Goal: Task Accomplishment & Management: Use online tool/utility

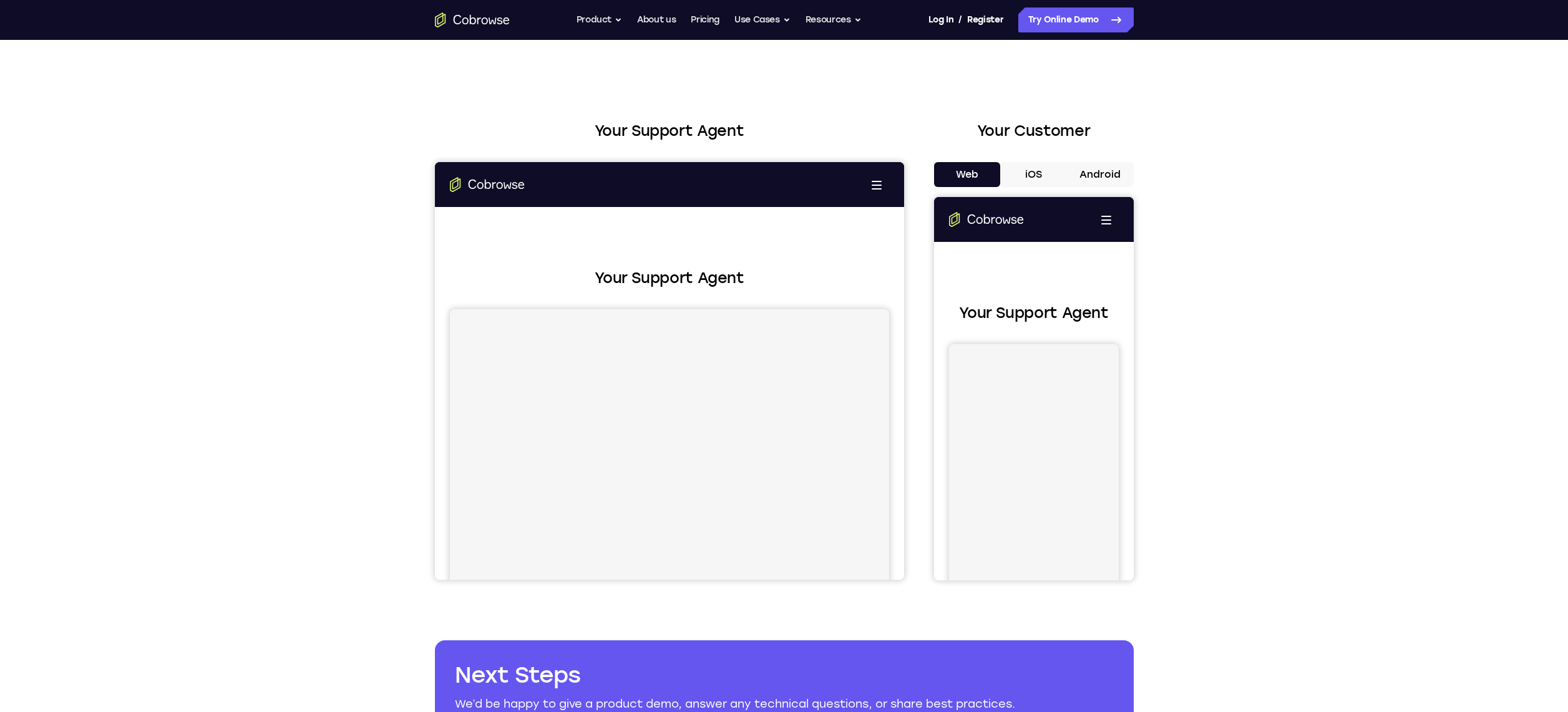
click at [334, 434] on button "Android" at bounding box center [301, 649] width 66 height 25
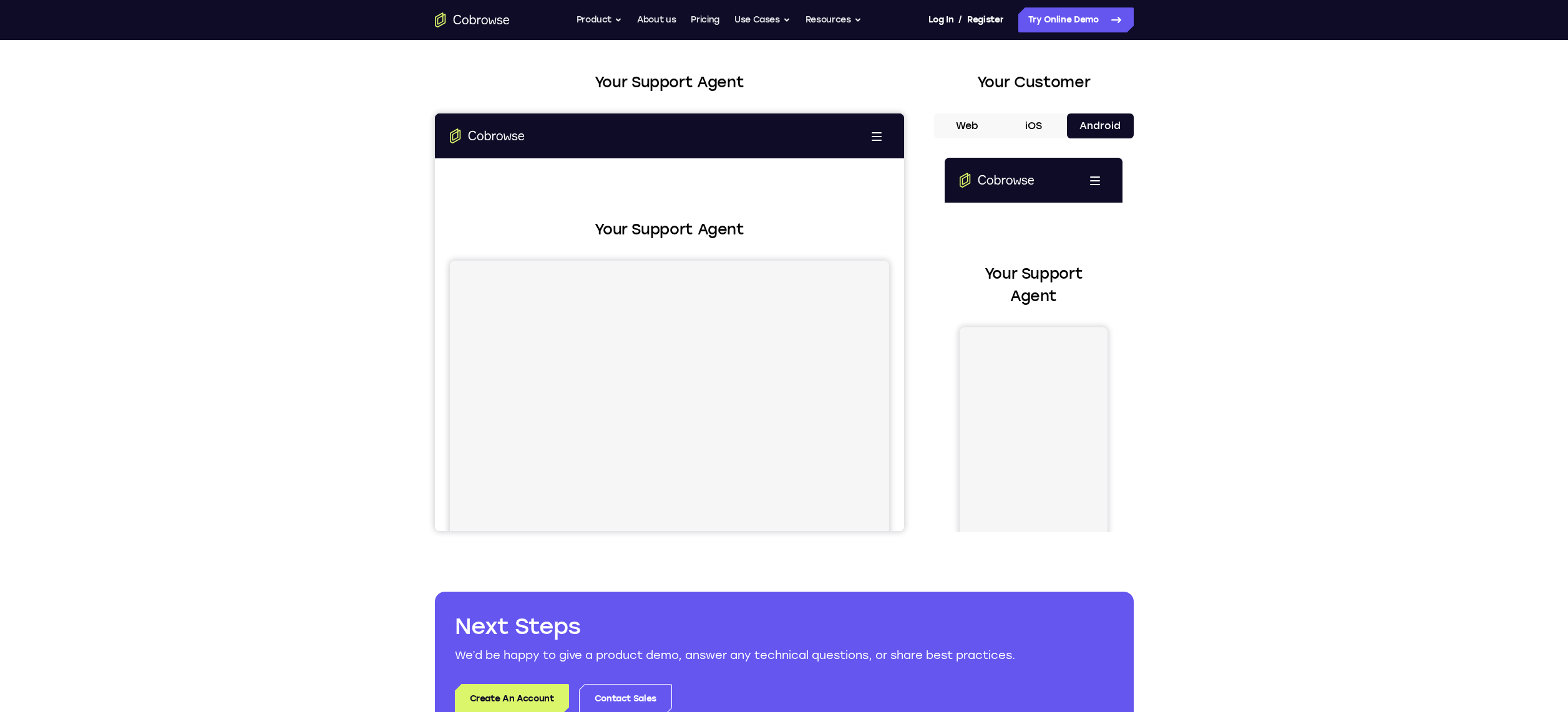
scroll to position [56, 0]
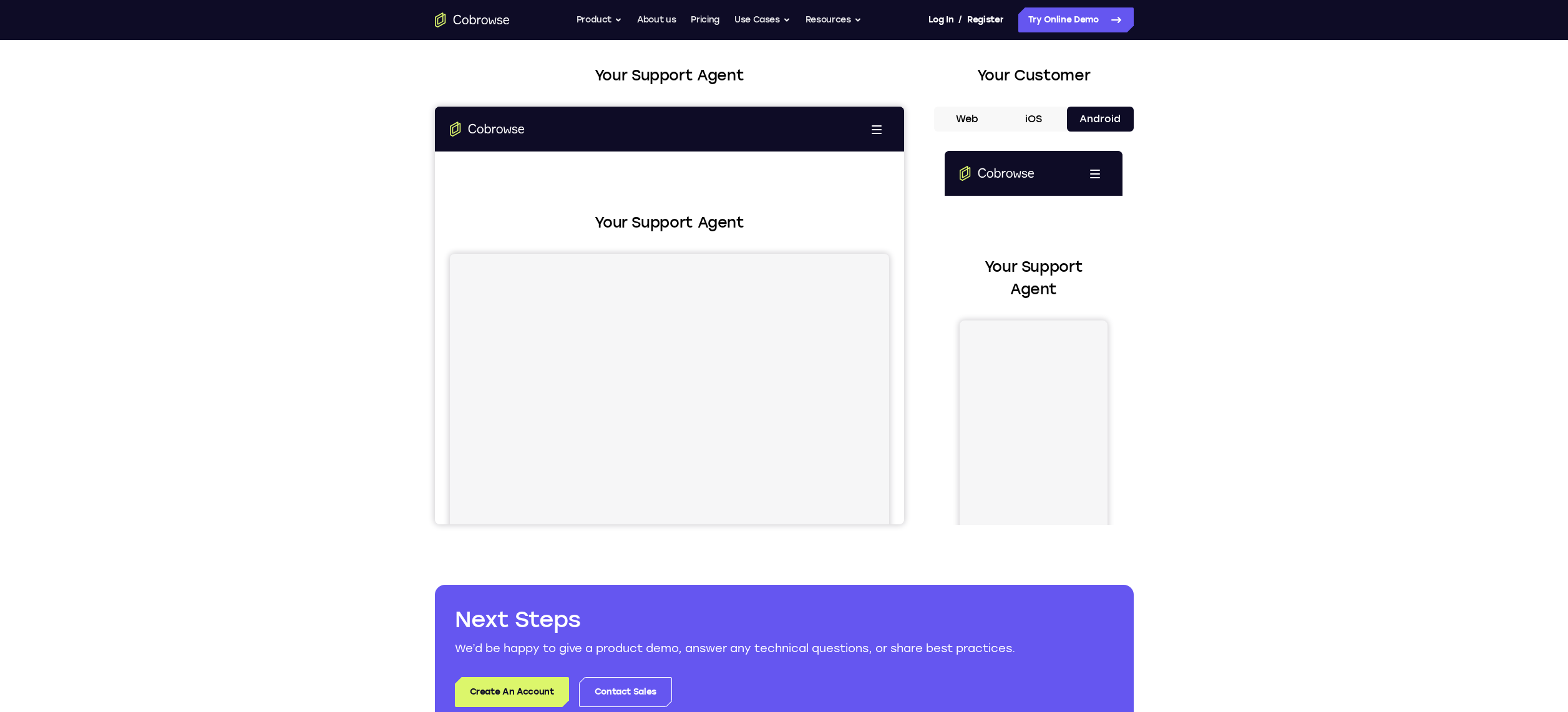
click at [979, 310] on div "Your Support Agent" at bounding box center [1034, 497] width 148 height 483
click at [268, 434] on button "iOS" at bounding box center [234, 649] width 66 height 25
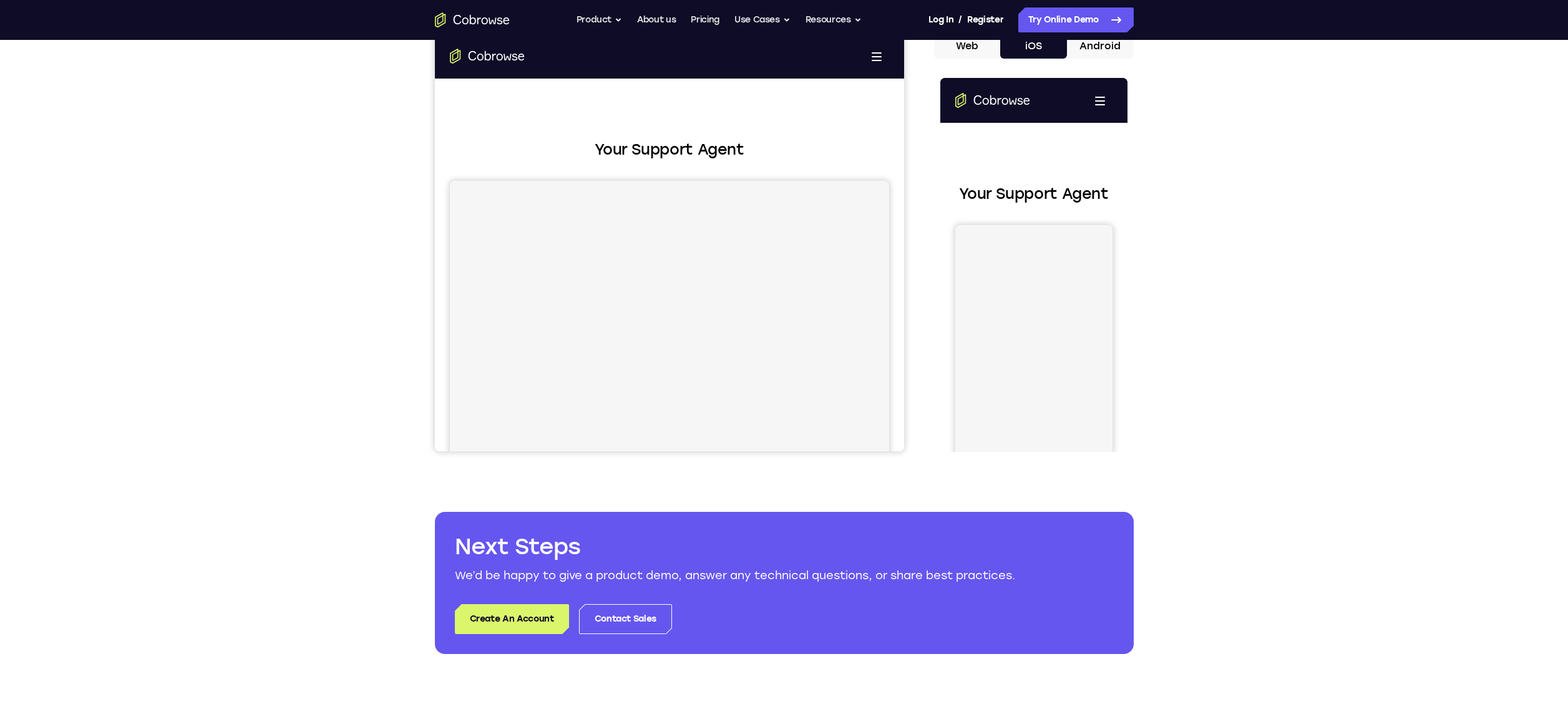
scroll to position [0, 0]
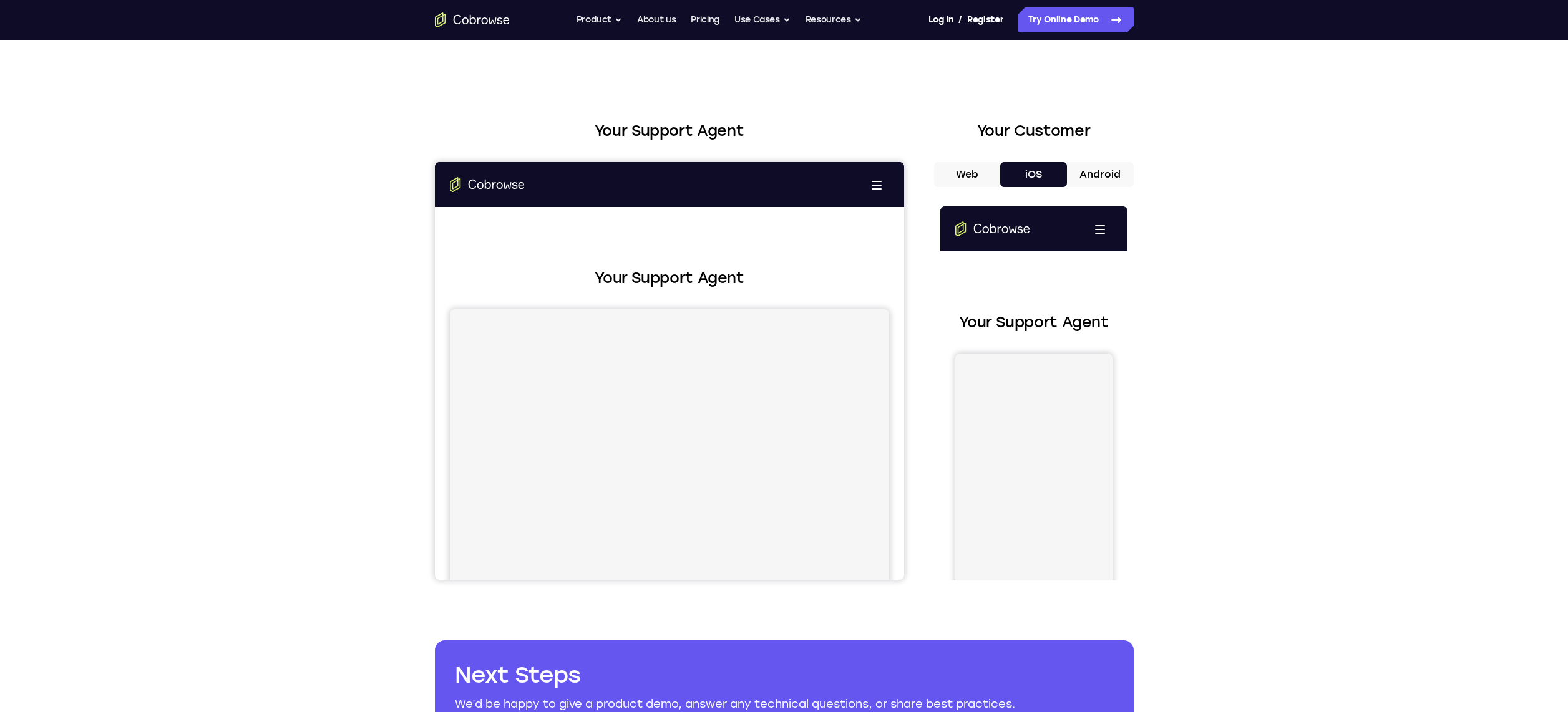
click at [334, 434] on button "Android" at bounding box center [301, 649] width 66 height 25
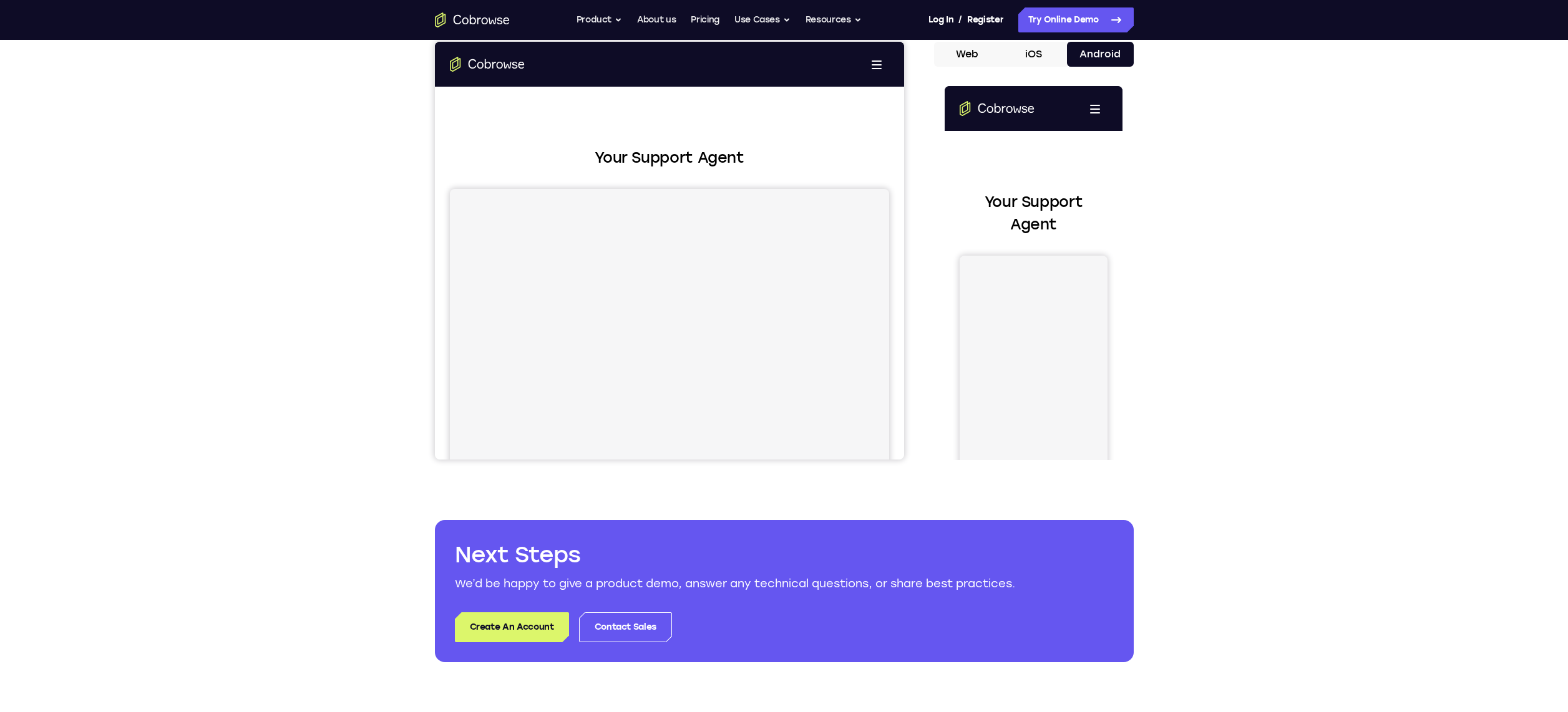
click at [334, 434] on button "Android" at bounding box center [301, 649] width 66 height 25
click at [979, 29] on link "Try Online Demo" at bounding box center [1076, 20] width 115 height 25
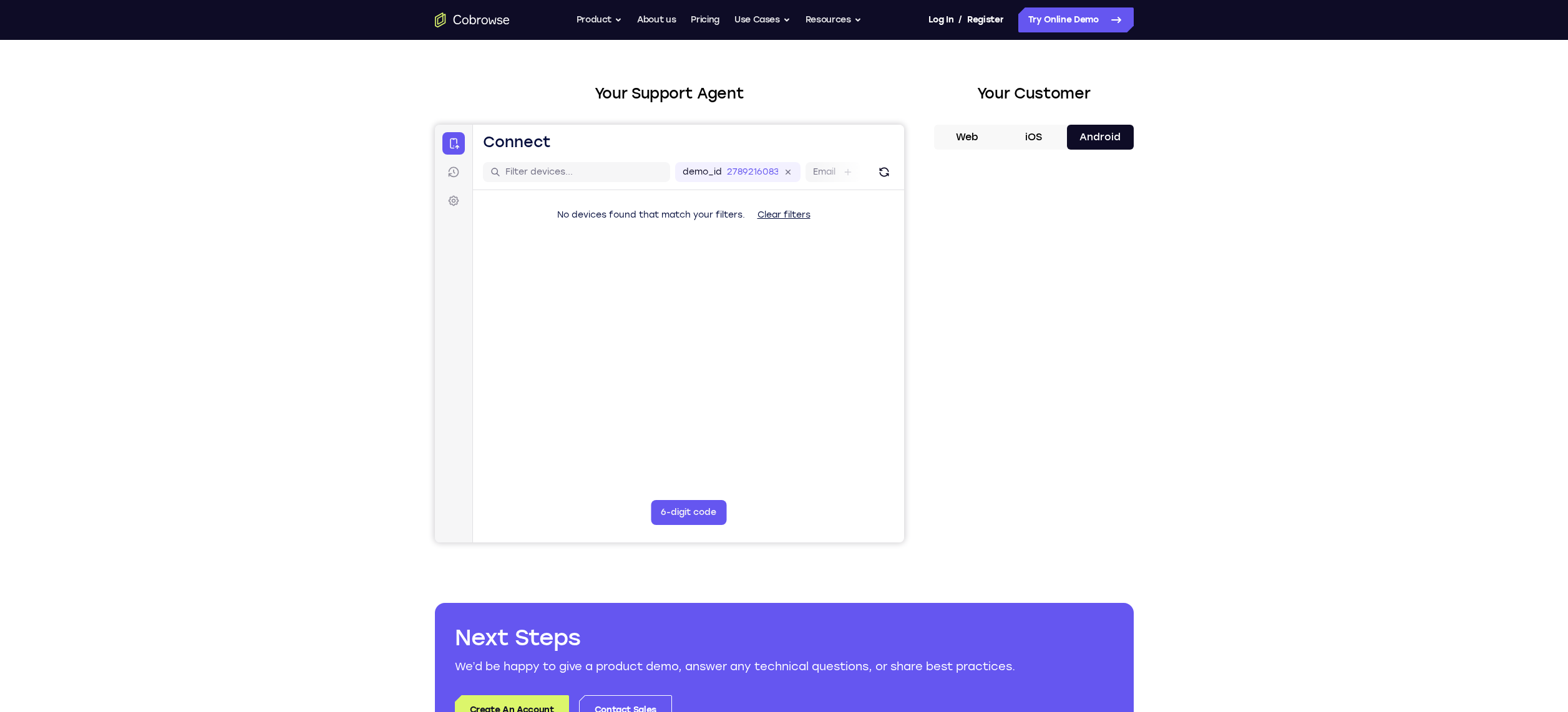
click at [1107, 128] on button "Android" at bounding box center [1100, 137] width 66 height 25
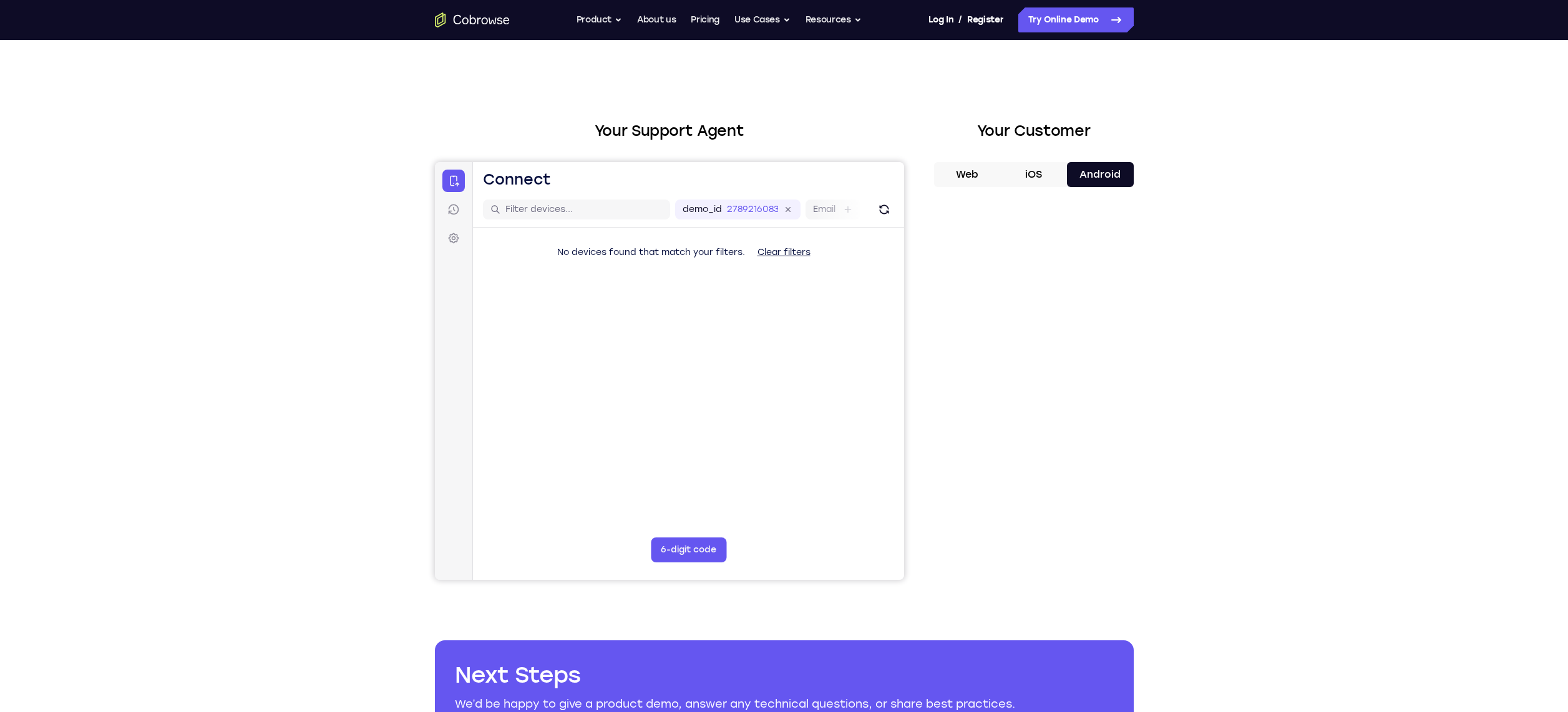
click at [1025, 172] on button "iOS" at bounding box center [1033, 174] width 66 height 25
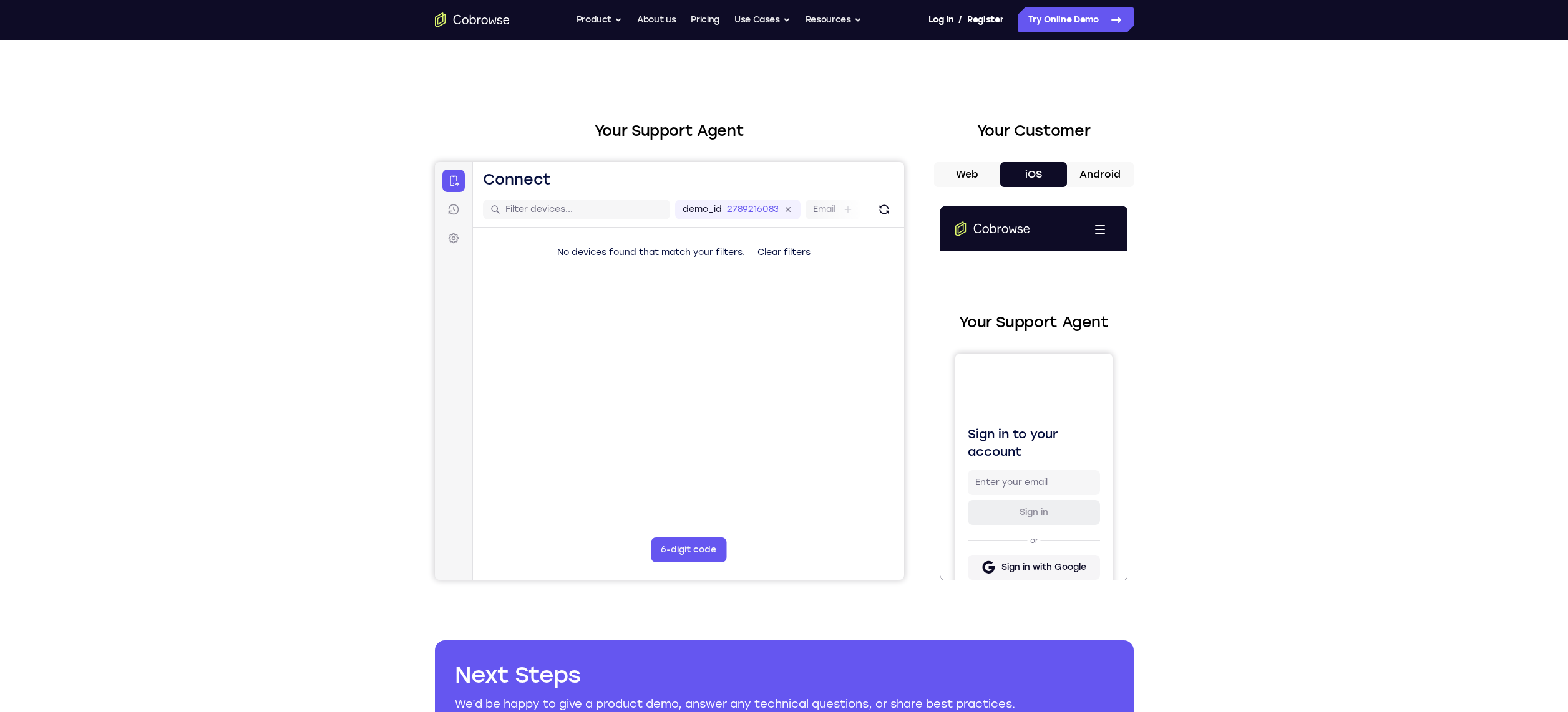
click at [1095, 170] on button "Android" at bounding box center [1100, 174] width 66 height 25
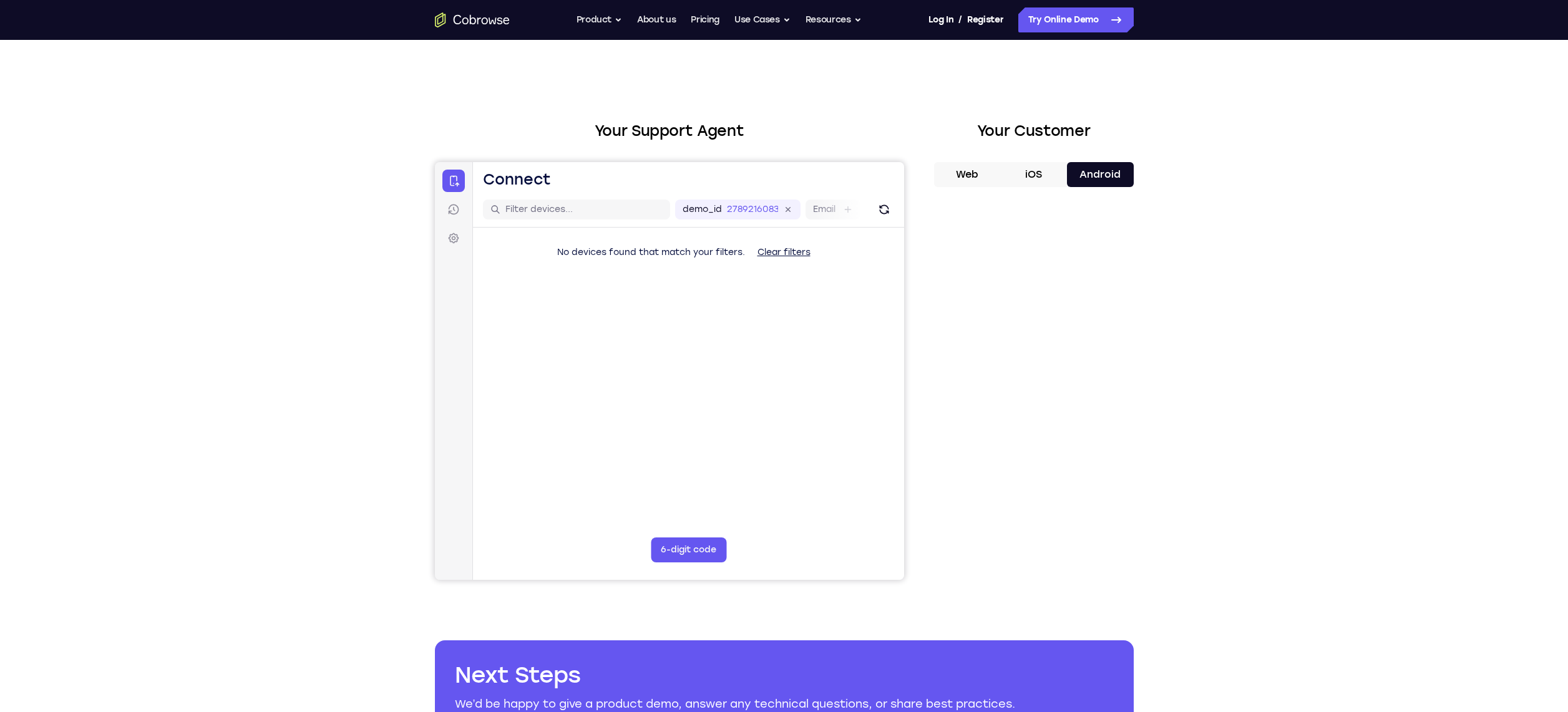
click at [1111, 178] on button "Android" at bounding box center [1100, 174] width 66 height 25
click at [1069, 18] on link "Try Online Demo" at bounding box center [1076, 20] width 115 height 25
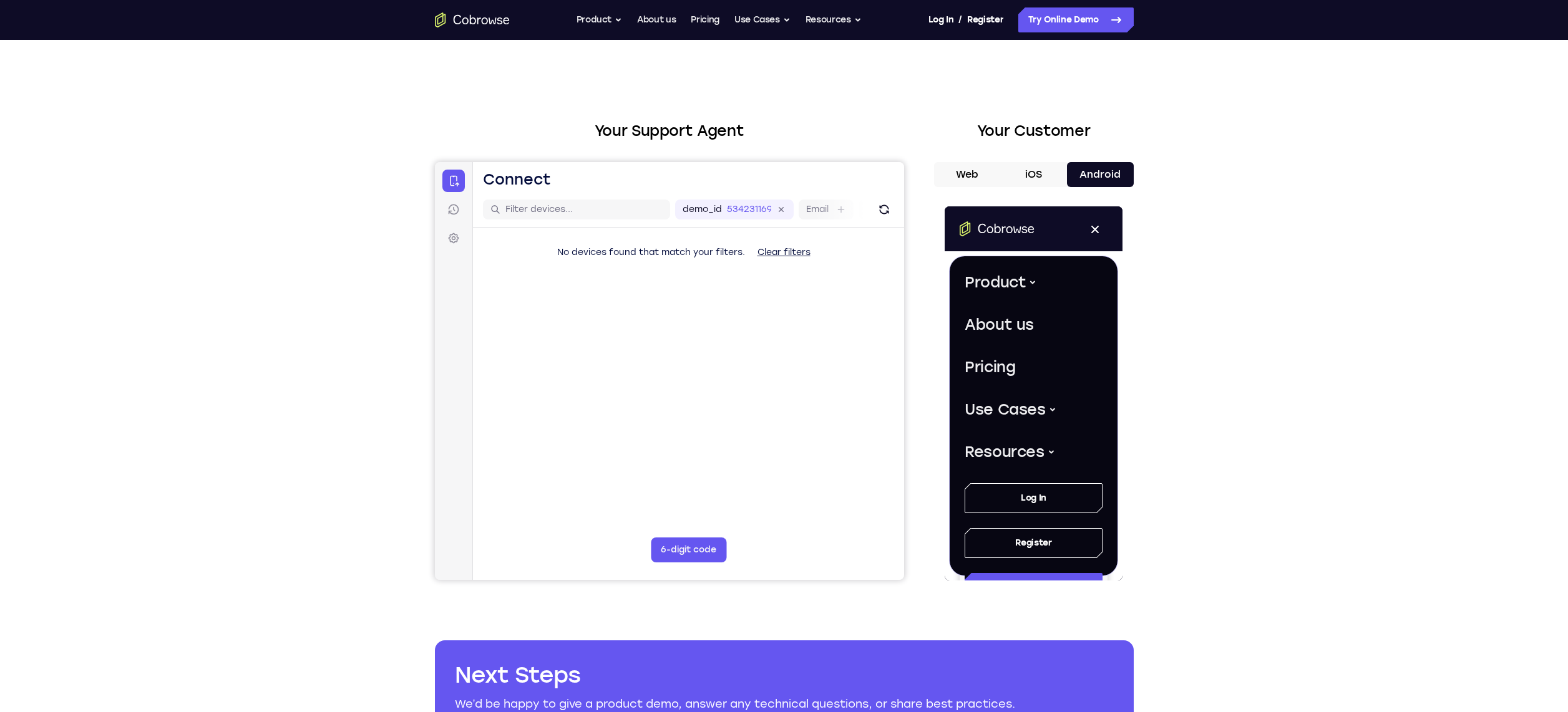
click at [1037, 180] on button "iOS" at bounding box center [1033, 174] width 66 height 25
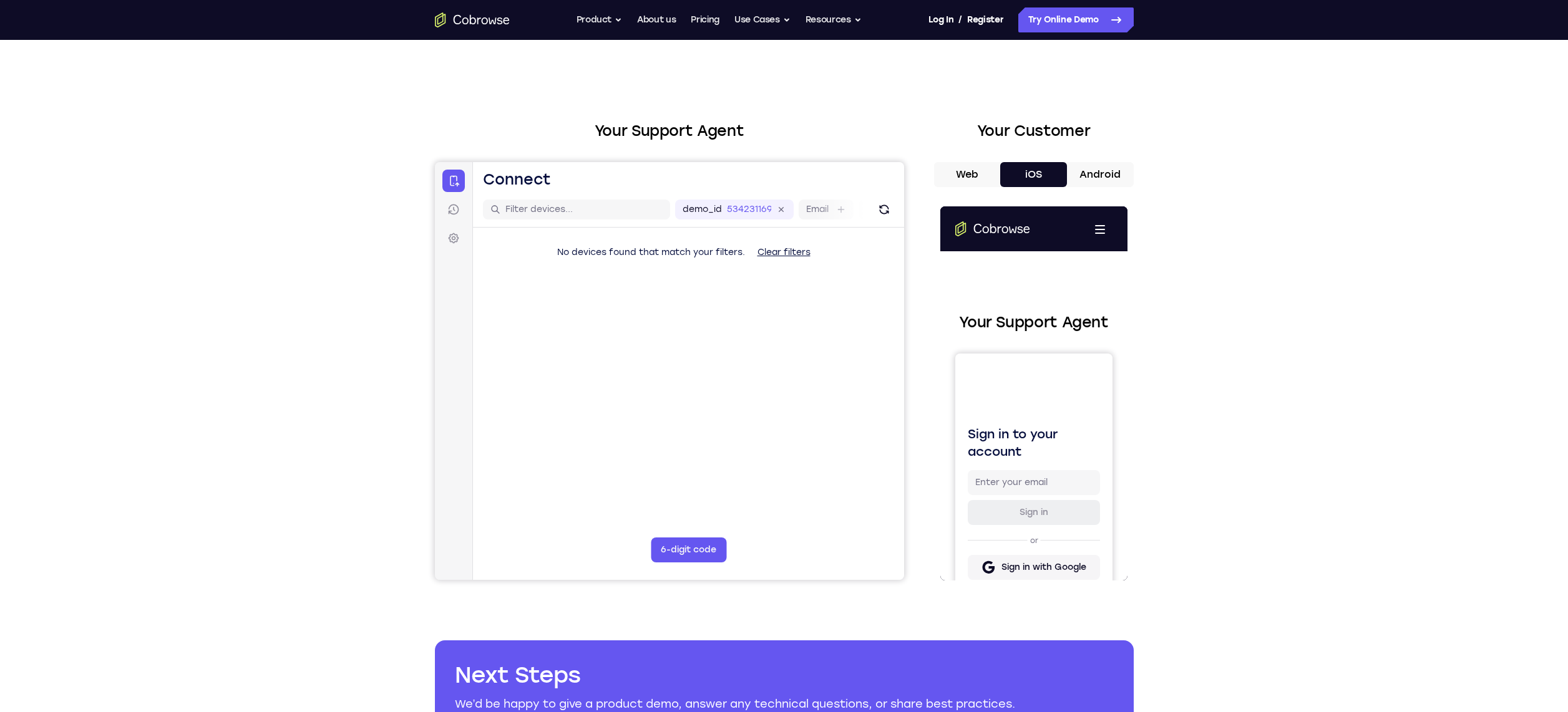
click at [1082, 167] on button "Android" at bounding box center [1100, 174] width 66 height 25
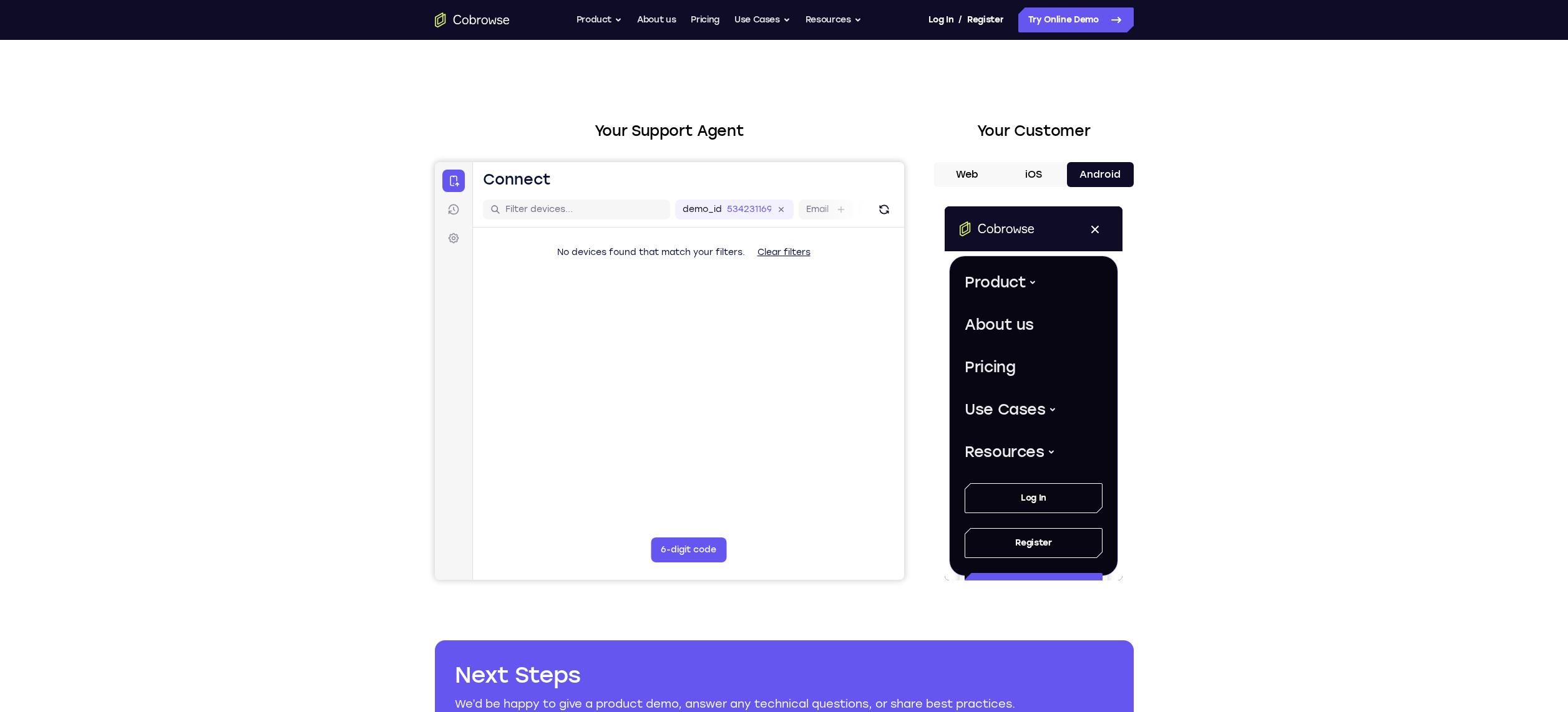
click at [968, 163] on button "Web" at bounding box center [967, 174] width 66 height 25
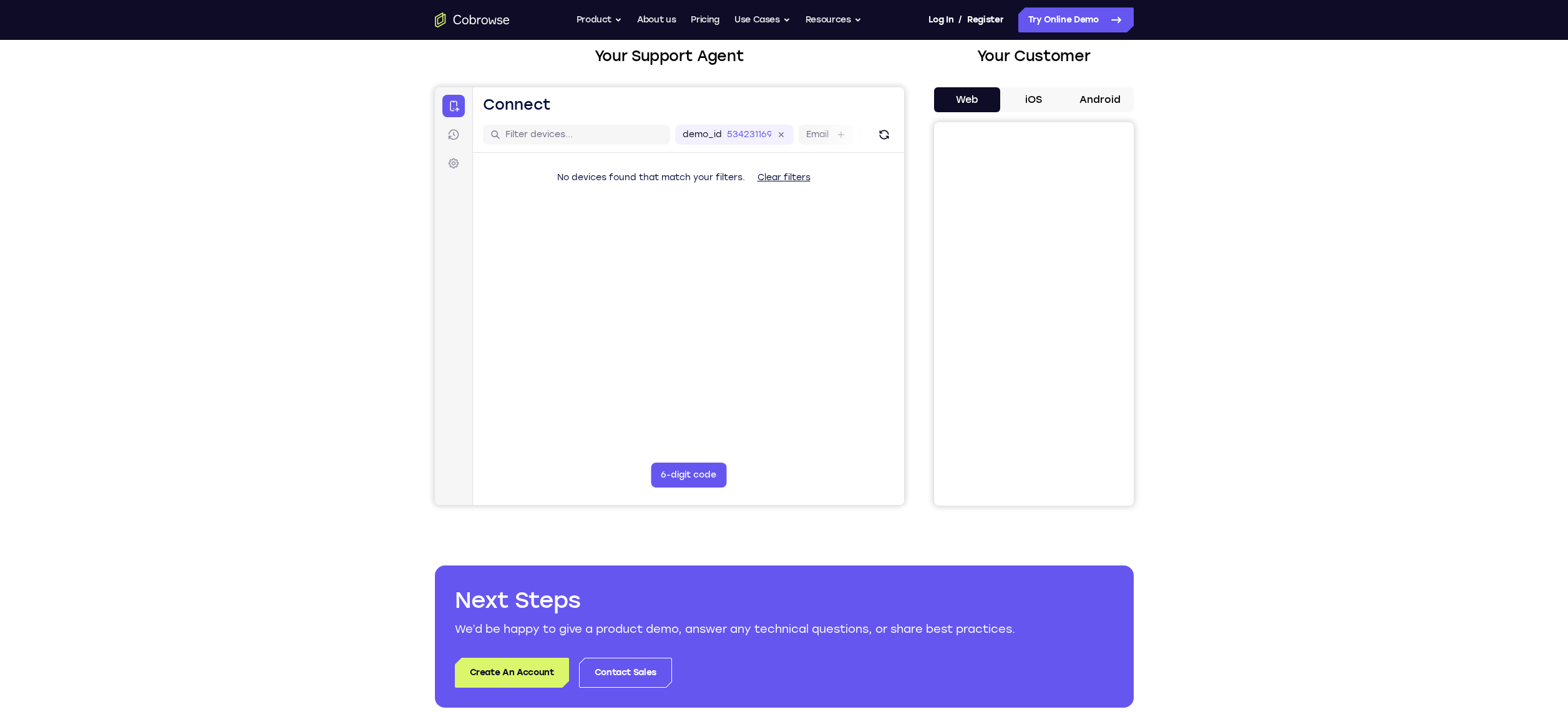
scroll to position [108, 0]
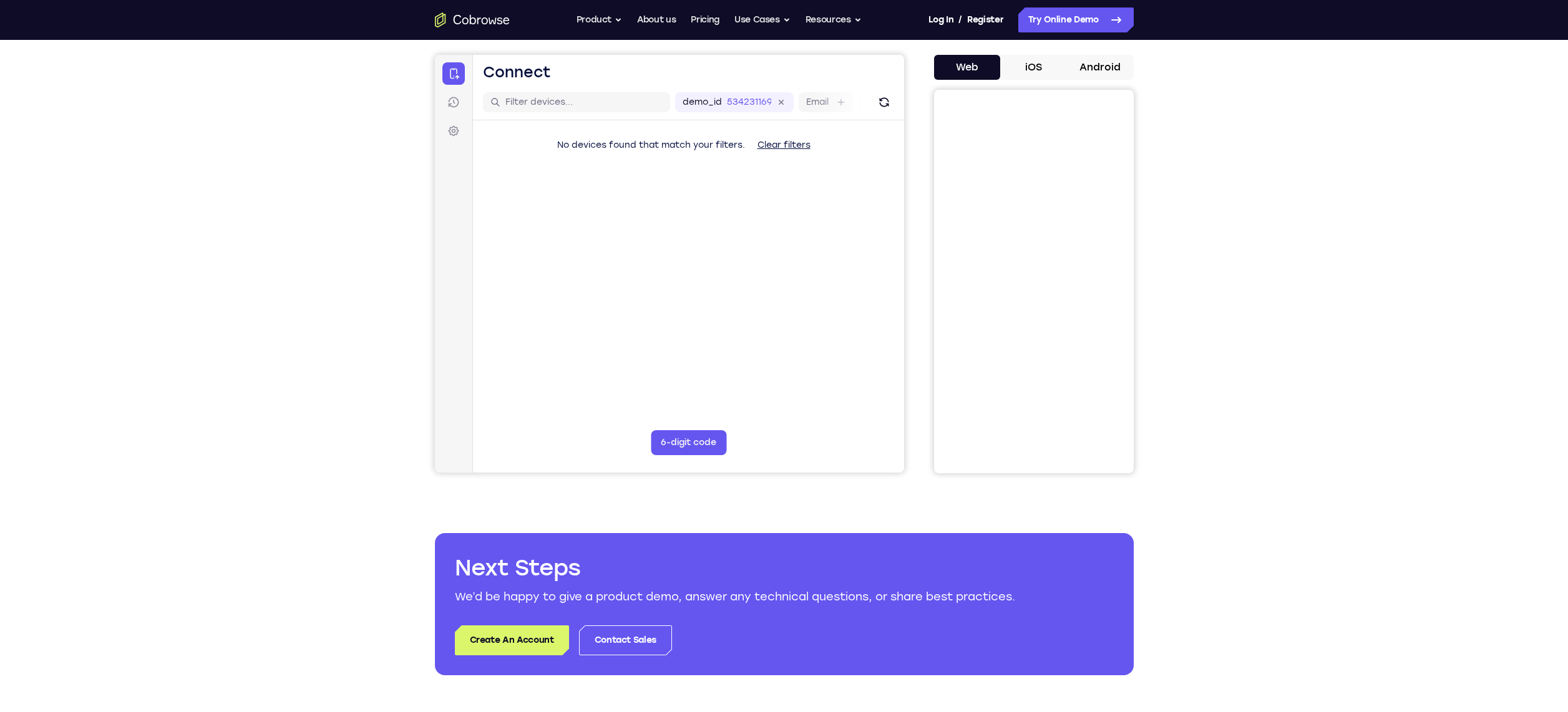
click at [1098, 66] on button "Android" at bounding box center [1100, 67] width 66 height 25
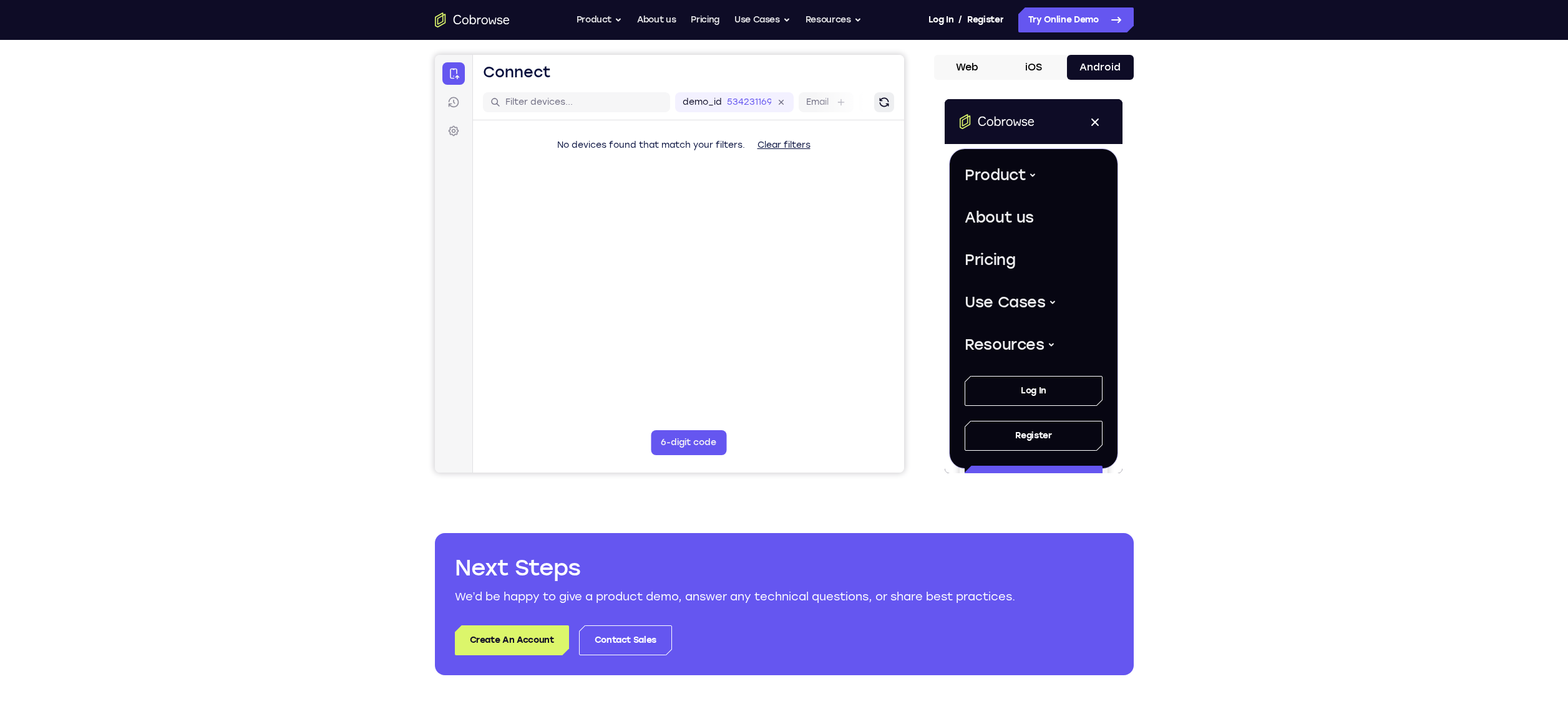
click at [880, 104] on icon "Refresh" at bounding box center [883, 103] width 9 height 9
click at [674, 442] on button "6-digit code" at bounding box center [687, 442] width 75 height 25
click at [661, 439] on div "6-digit code Code entry" at bounding box center [687, 442] width 75 height 25
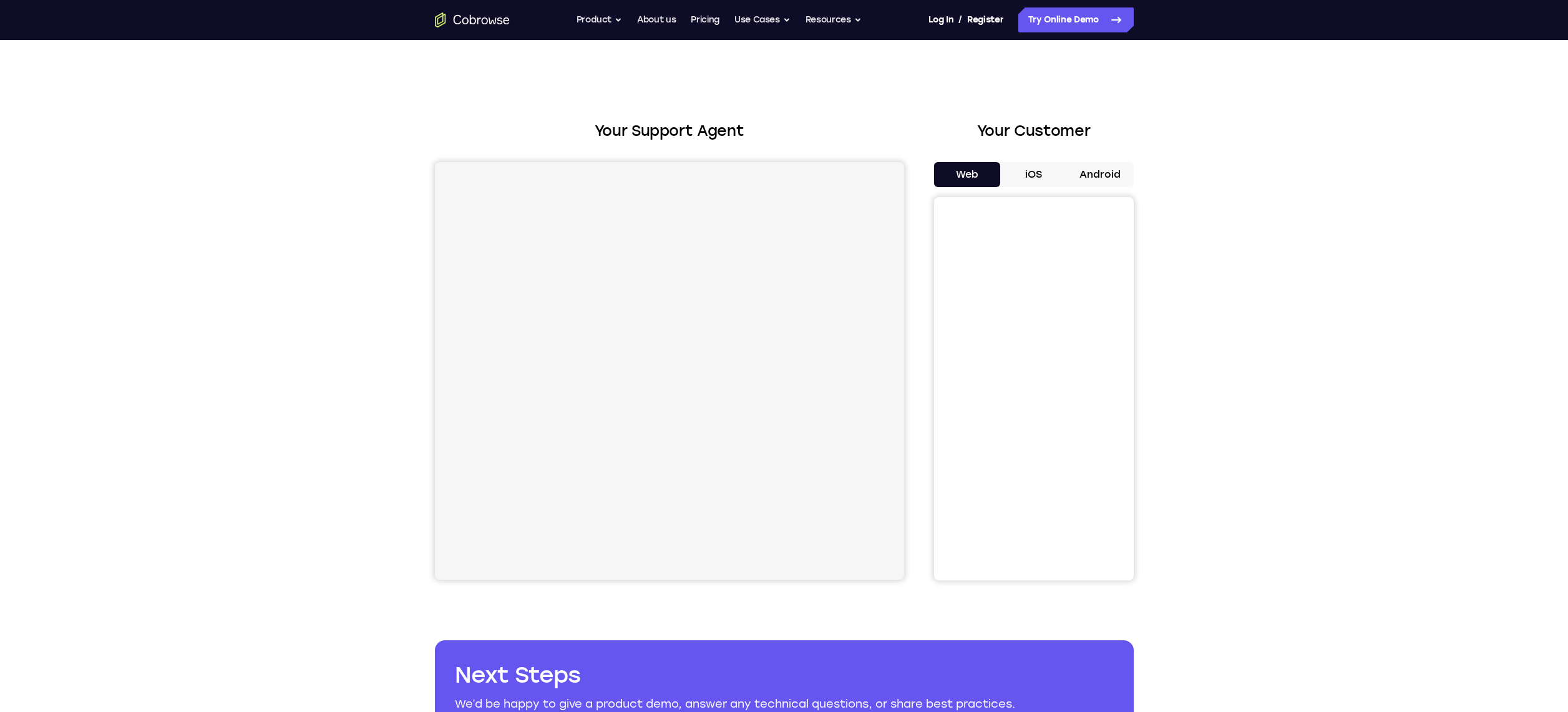
click at [1100, 177] on button "Android" at bounding box center [1100, 174] width 66 height 25
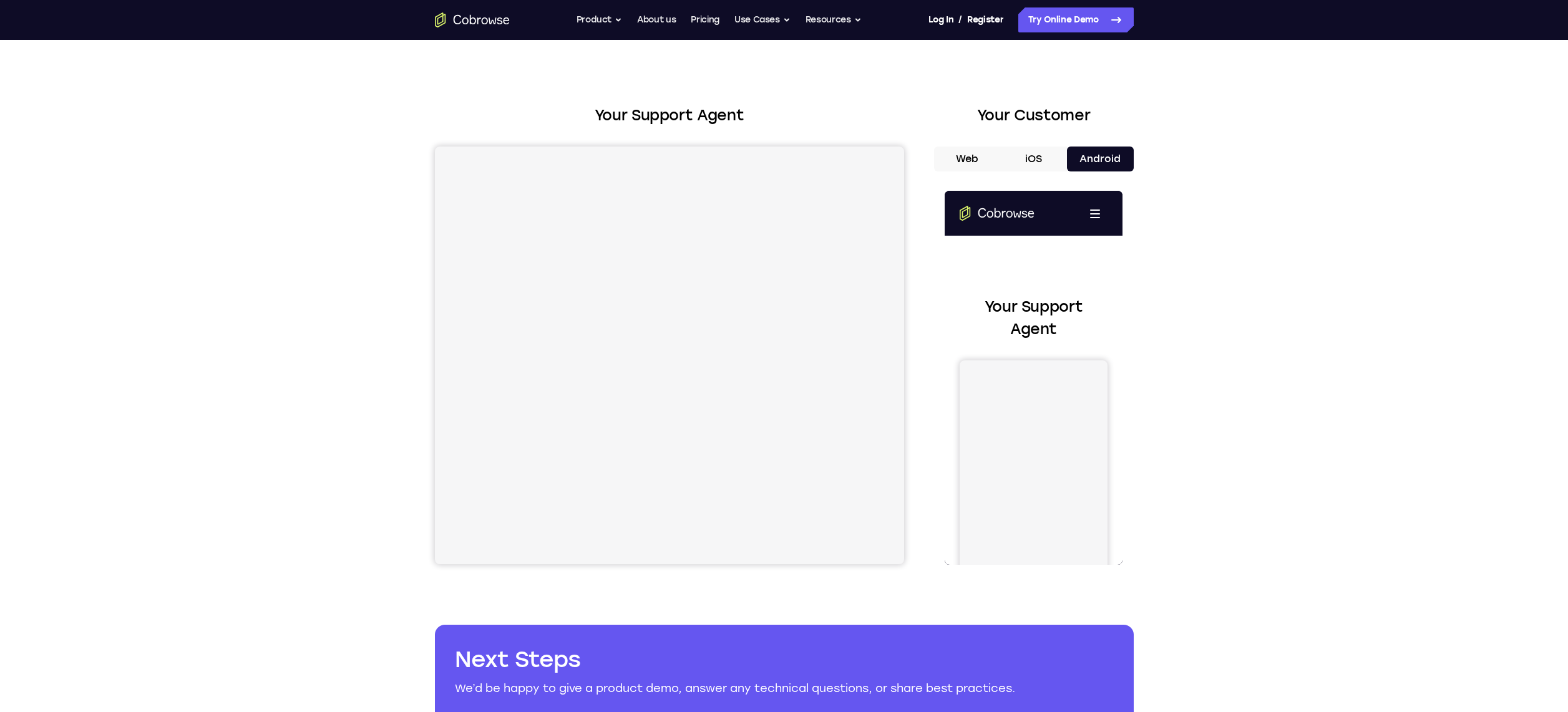
scroll to position [18, 0]
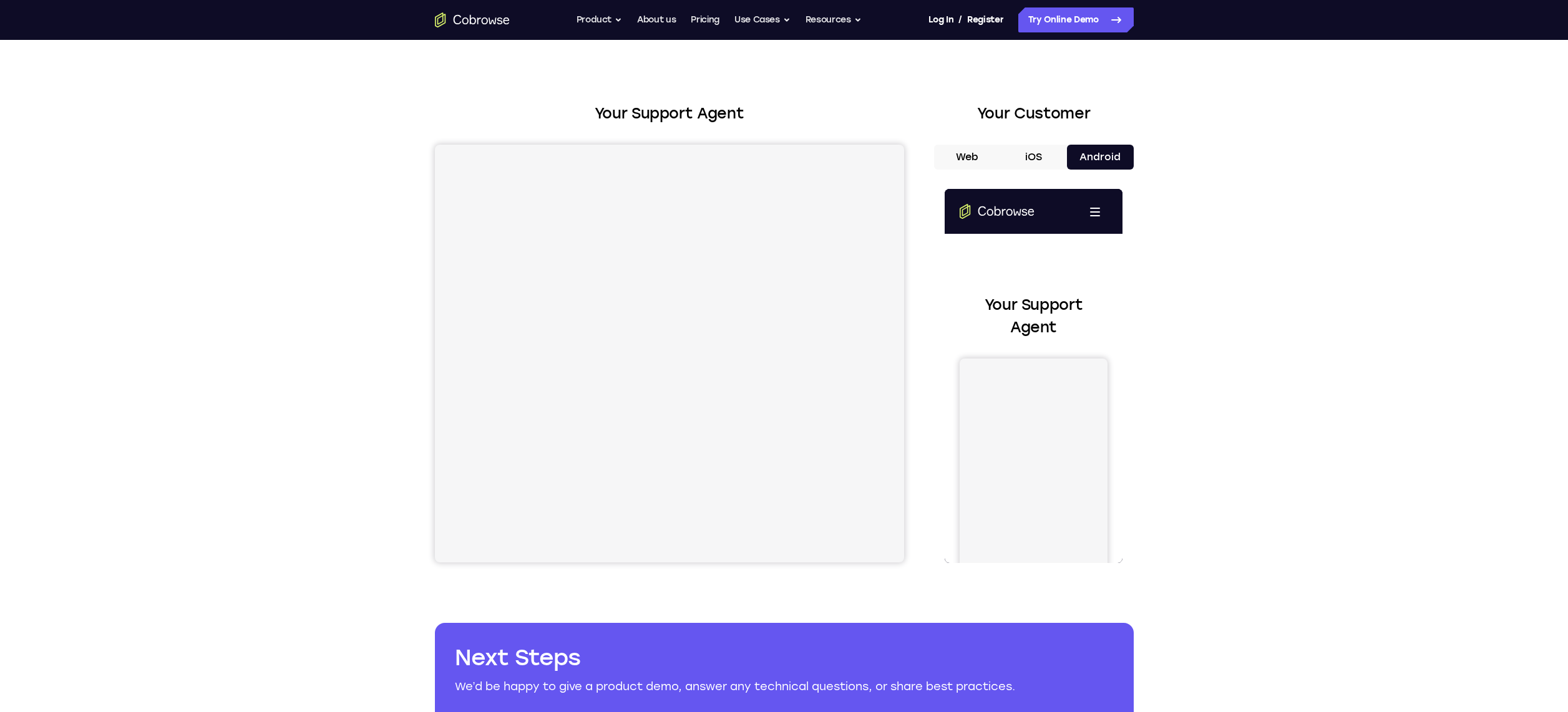
click at [1091, 225] on div "Open main menu" at bounding box center [1033, 211] width 178 height 45
click at [1091, 223] on button "Open main menu" at bounding box center [1094, 211] width 25 height 25
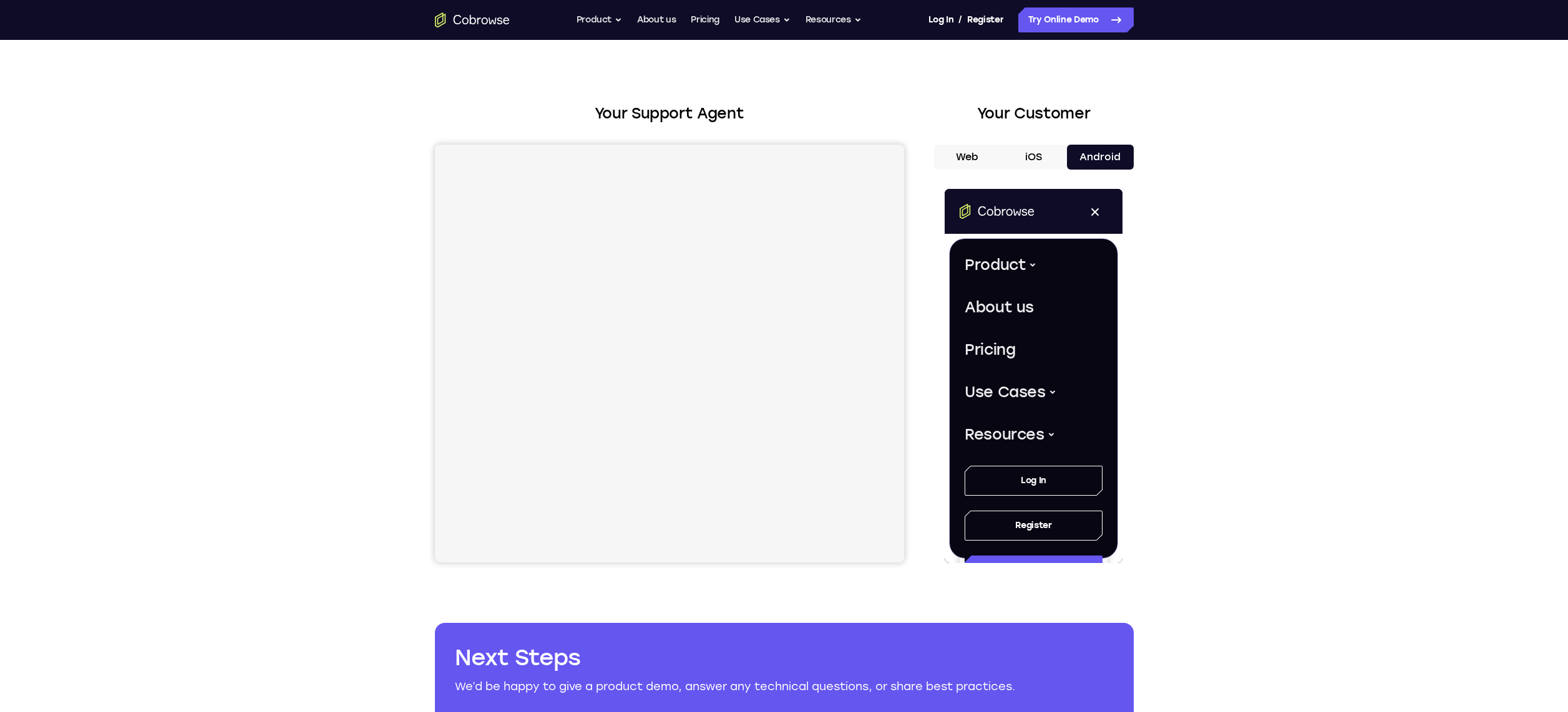
click at [1088, 226] on div "Open main menu" at bounding box center [1033, 211] width 178 height 45
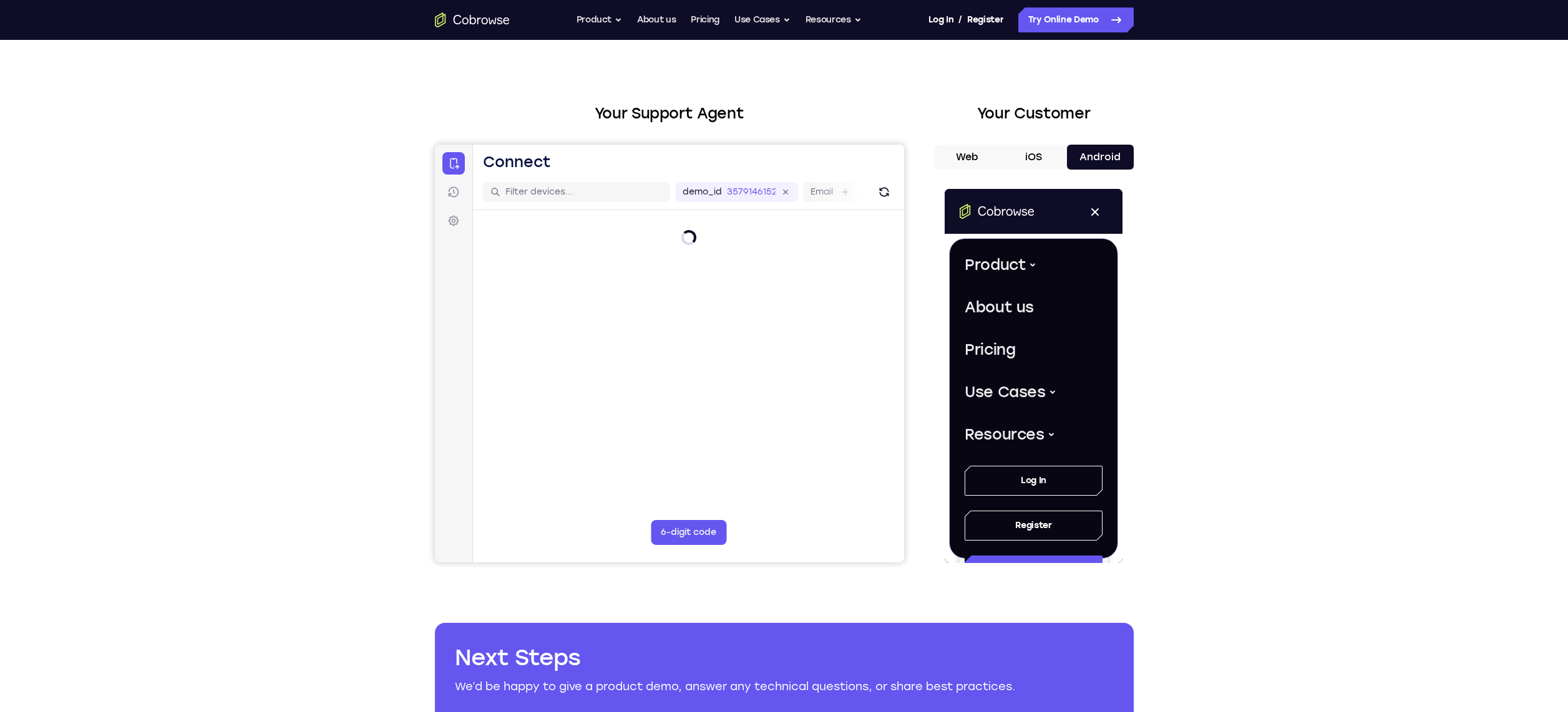
scroll to position [0, 0]
click at [1100, 135] on div "Your Customer Web iOS Android" at bounding box center [1033, 333] width 199 height 461
click at [1099, 145] on button "Android" at bounding box center [1100, 157] width 66 height 25
click at [782, 238] on button "Clear filters" at bounding box center [783, 235] width 73 height 25
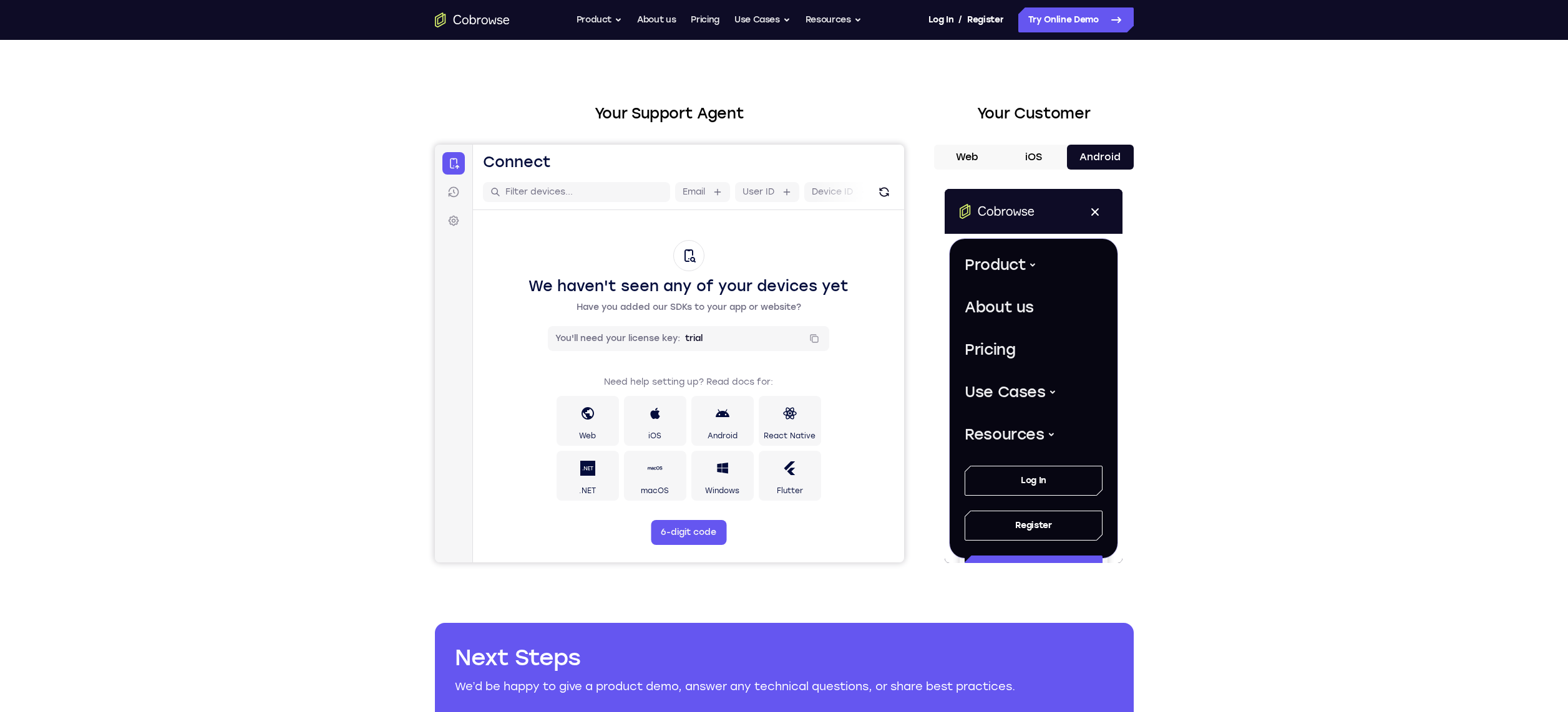
drag, startPoint x: 1108, startPoint y: 160, endPoint x: 1044, endPoint y: 66, distance: 113.7
click at [1044, 66] on div "Your Support Agent Your Customer Web iOS Android Next Steps We’d be happy to gi…" at bounding box center [784, 434] width 798 height 823
click at [1069, 22] on link "Try Online Demo" at bounding box center [1076, 20] width 115 height 25
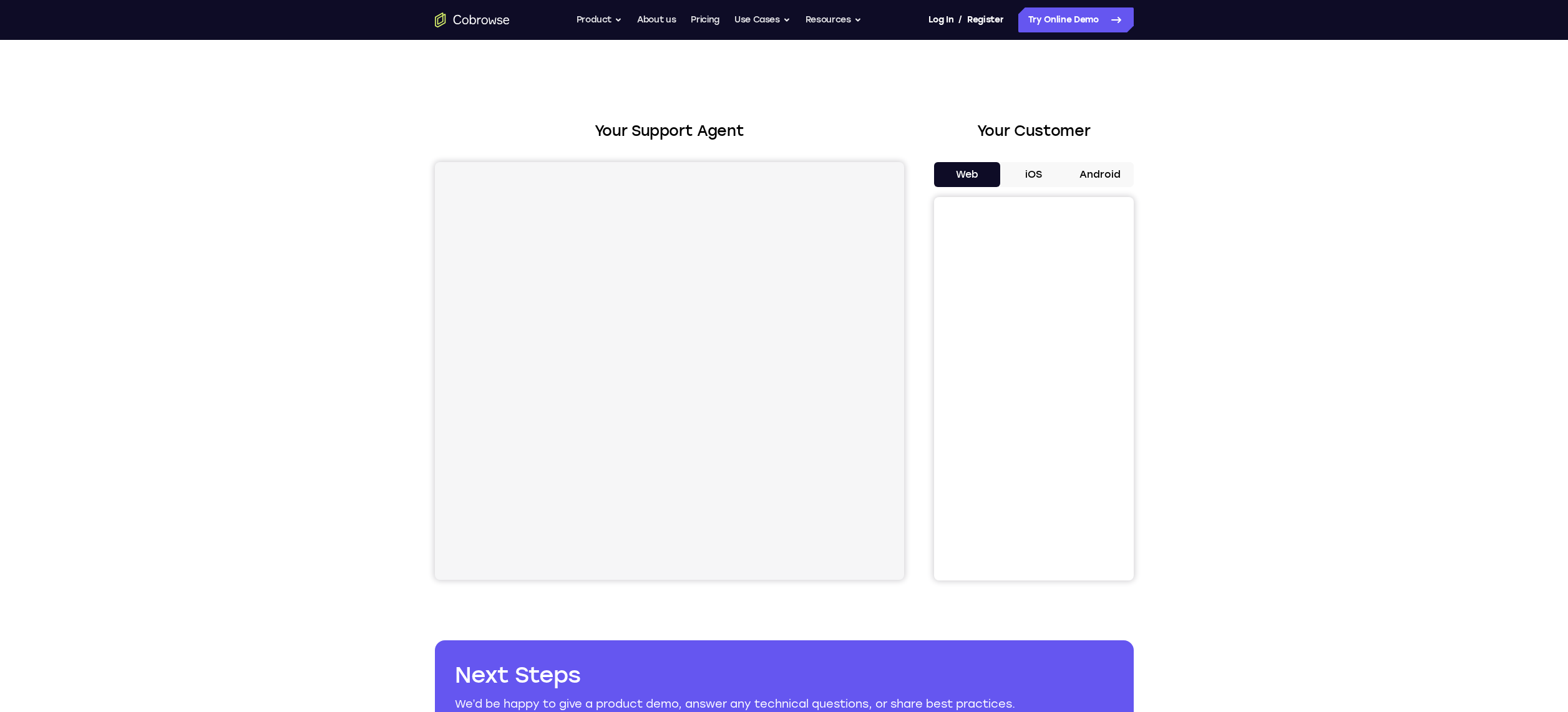
click at [1087, 185] on button "Android" at bounding box center [1100, 174] width 66 height 25
